Goal: Task Accomplishment & Management: Manage account settings

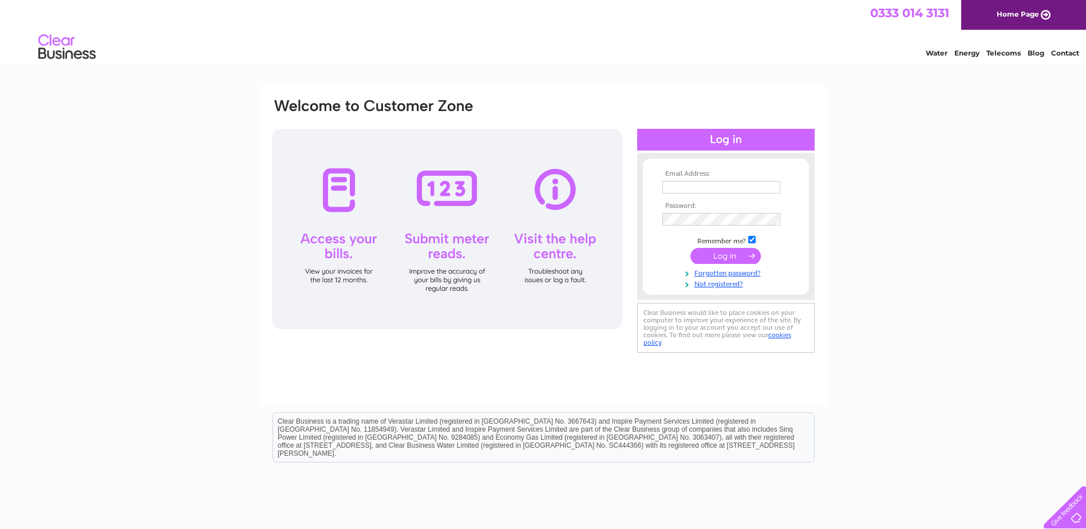
type input "info@tritoniascientific.co.uk"
click at [718, 254] on input "submit" at bounding box center [725, 256] width 70 height 16
click at [719, 254] on input "submit" at bounding box center [725, 256] width 70 height 16
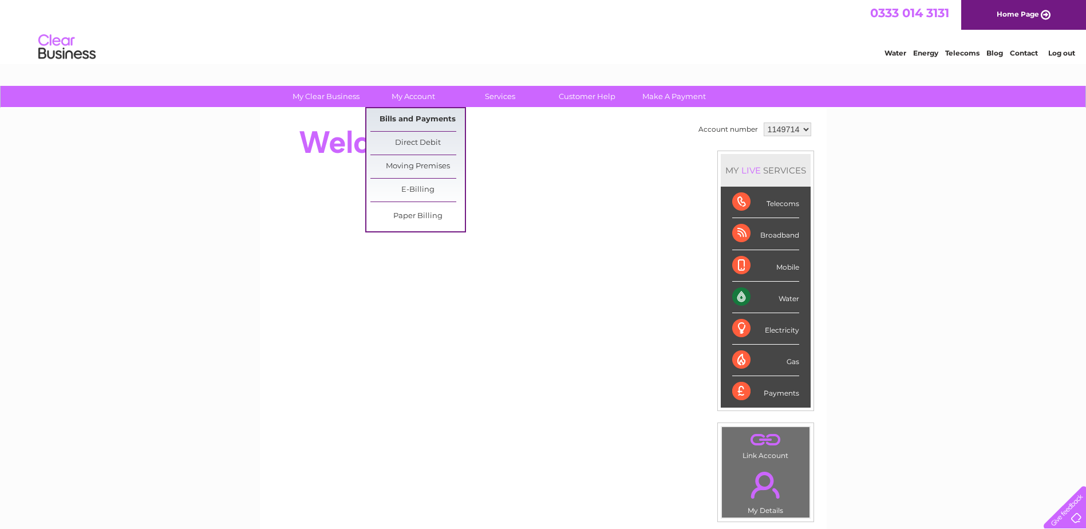
click at [395, 113] on link "Bills and Payments" at bounding box center [417, 119] width 94 height 23
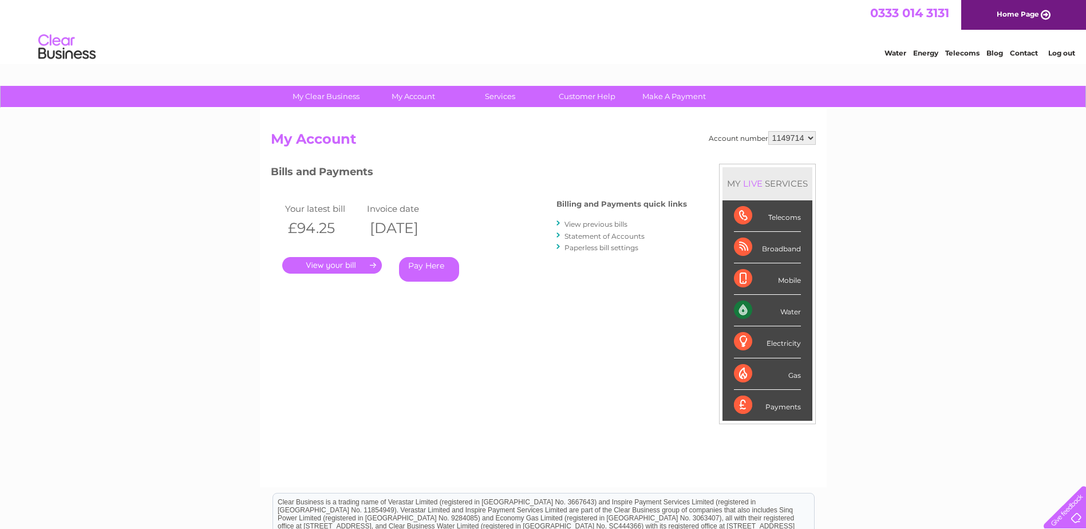
click at [343, 267] on link "." at bounding box center [332, 265] width 100 height 17
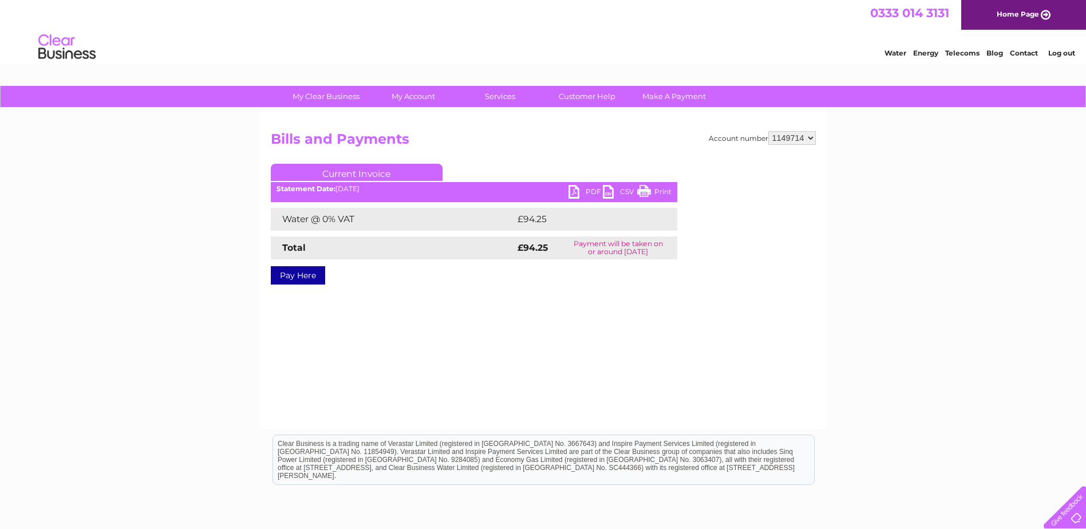
click at [584, 191] on link "PDF" at bounding box center [585, 193] width 34 height 17
click at [1063, 51] on link "Log out" at bounding box center [1061, 53] width 27 height 9
